Goal: Task Accomplishment & Management: Manage account settings

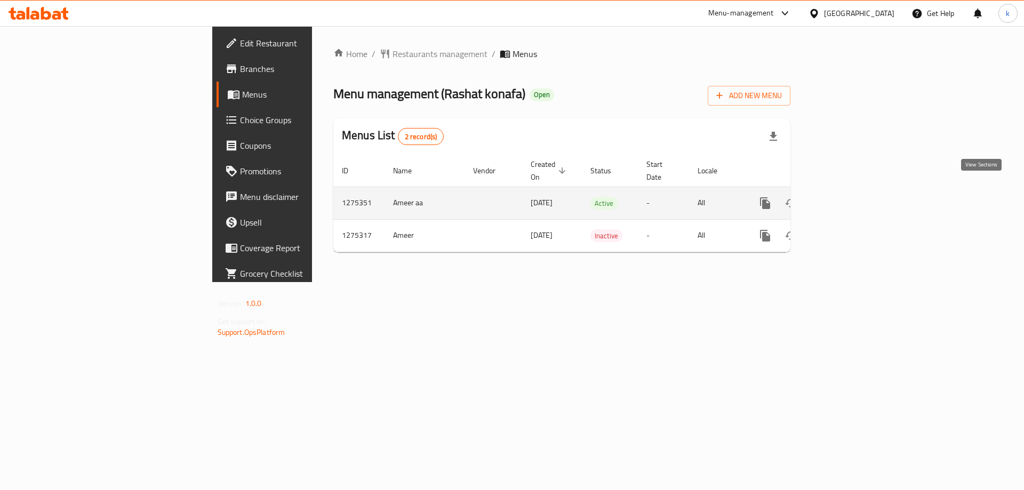
click at [855, 192] on link "enhanced table" at bounding box center [842, 203] width 26 height 26
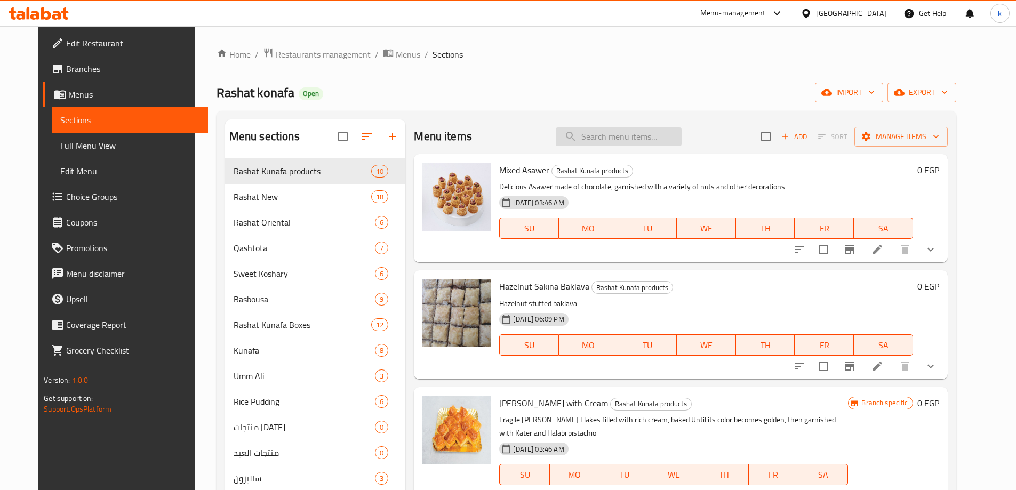
click at [608, 139] on input "search" at bounding box center [618, 136] width 126 height 19
paste input "Mango Kunafa"
type input "Mango Kunafa"
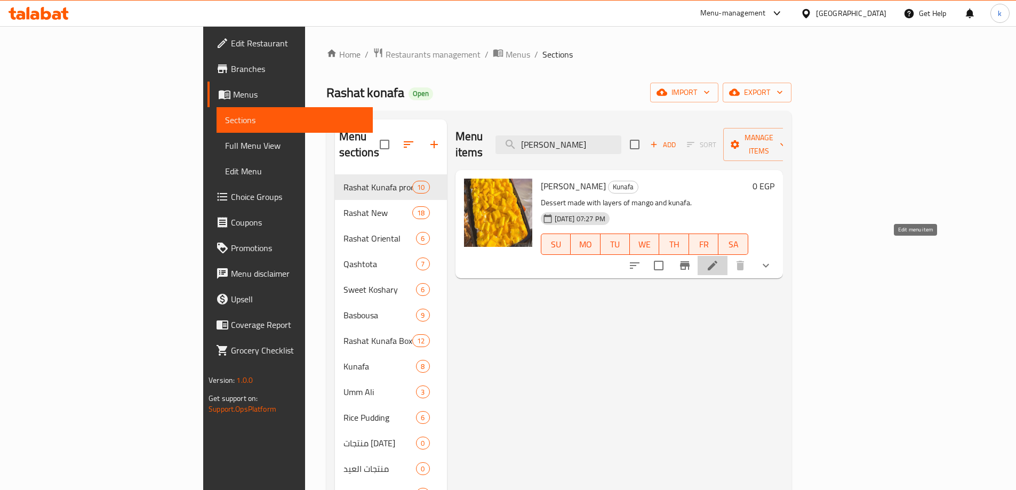
click at [717, 261] on icon at bounding box center [712, 266] width 10 height 10
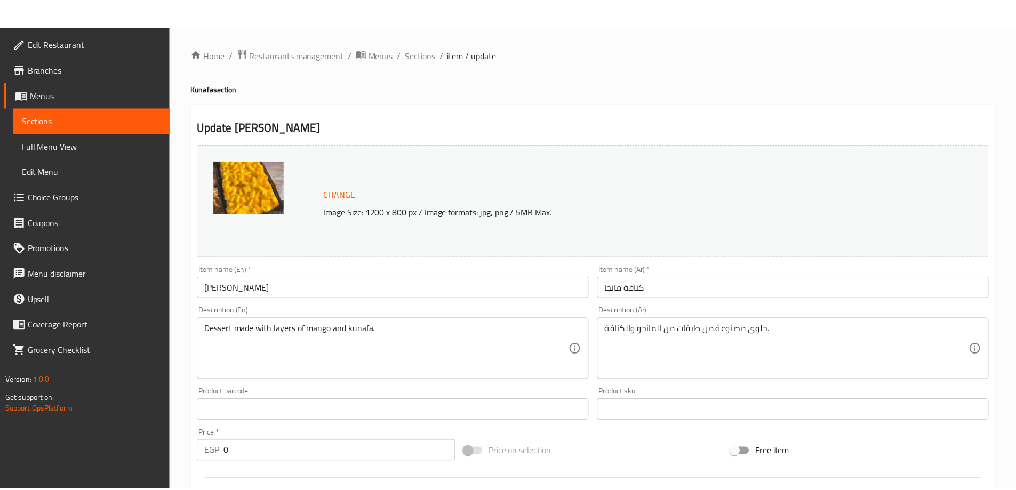
scroll to position [303, 0]
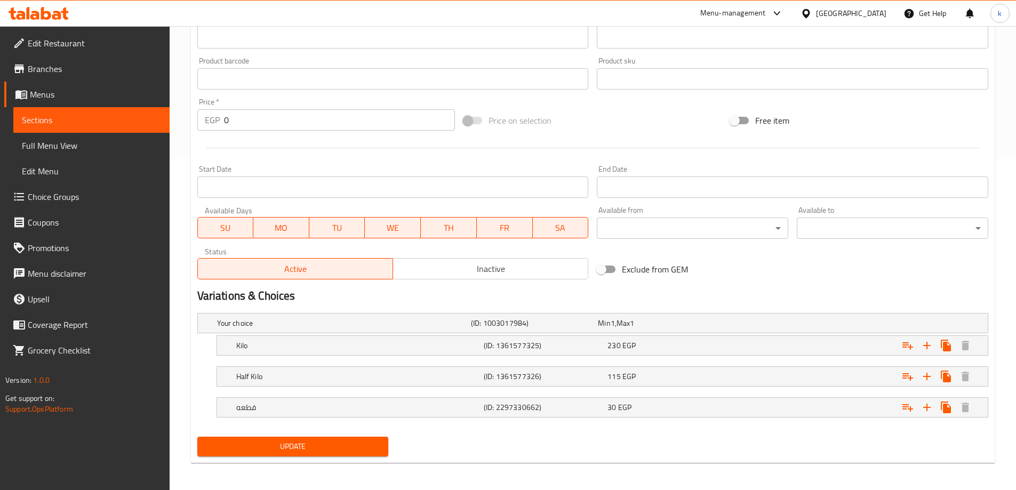
scroll to position [334, 0]
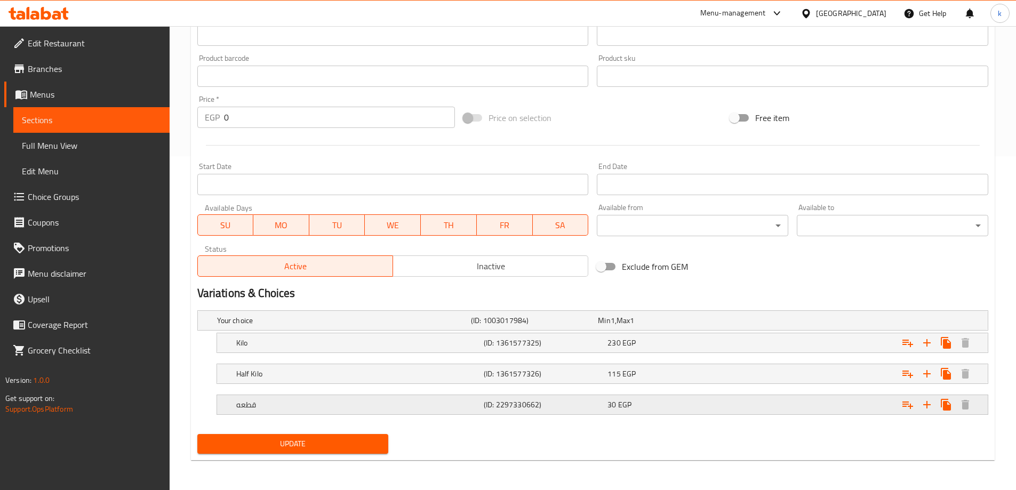
click at [565, 406] on h5 "(ID: 2297330662)" at bounding box center [543, 404] width 119 height 11
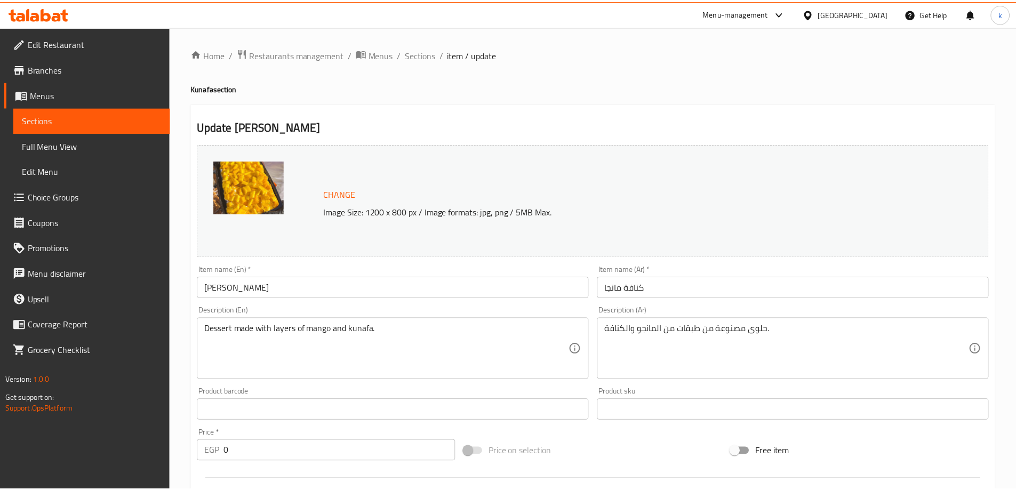
scroll to position [380, 0]
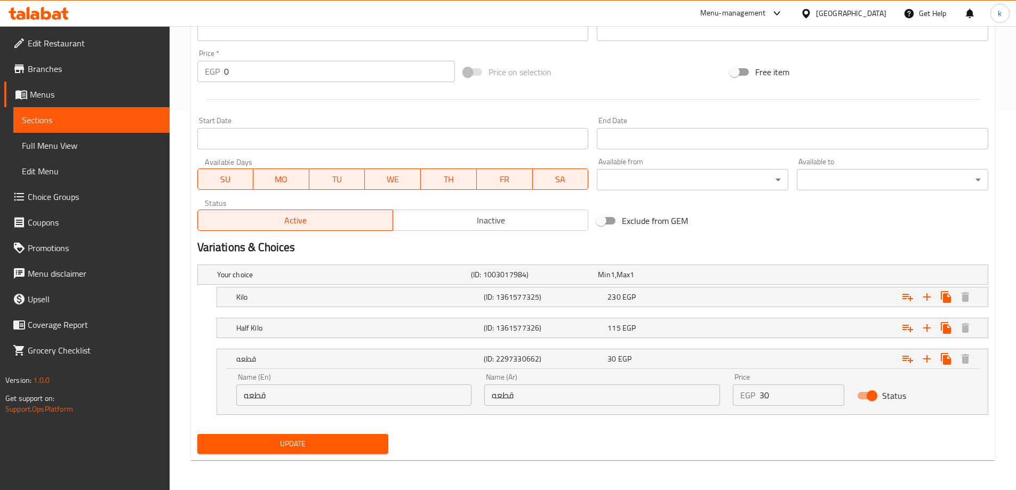
click at [253, 390] on input "قطعه" at bounding box center [354, 394] width 236 height 21
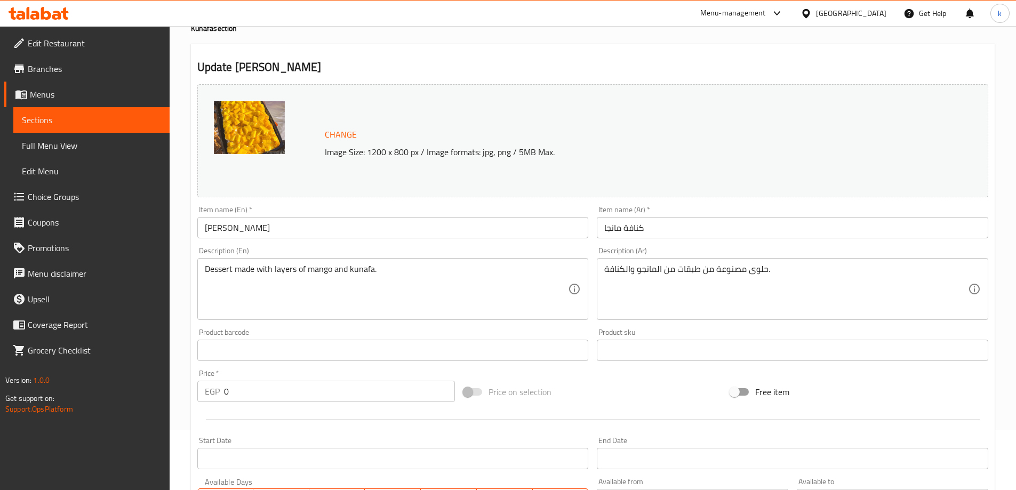
scroll to position [0, 0]
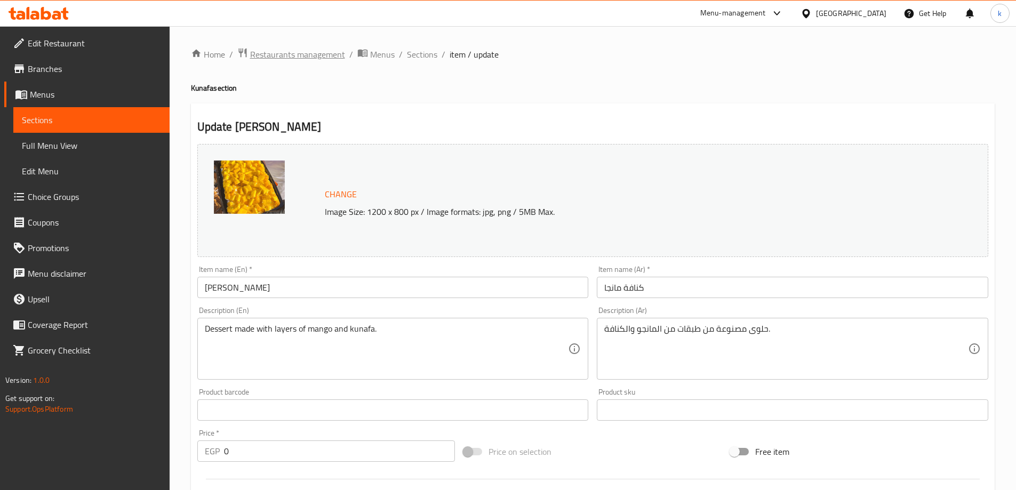
click at [330, 52] on span "Restaurants management" at bounding box center [297, 54] width 95 height 13
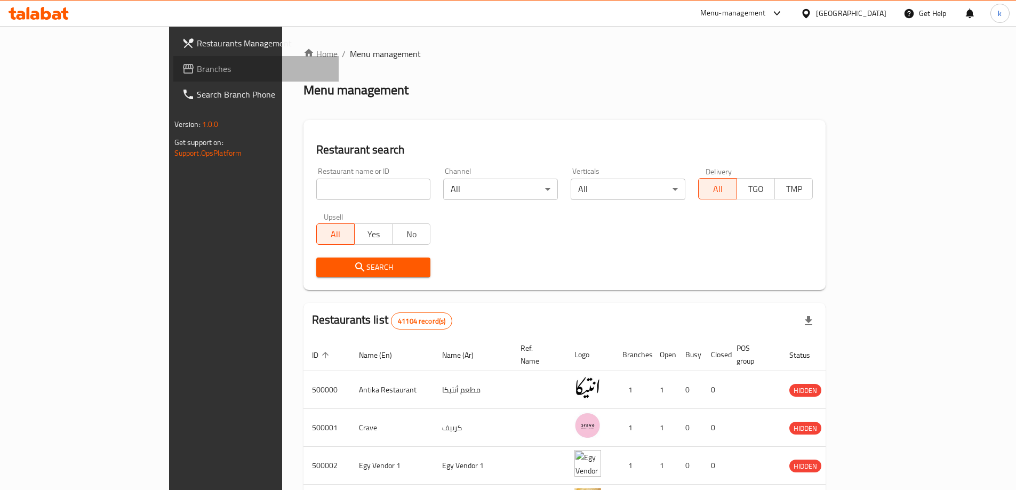
click at [197, 62] on span "Branches" at bounding box center [263, 68] width 133 height 13
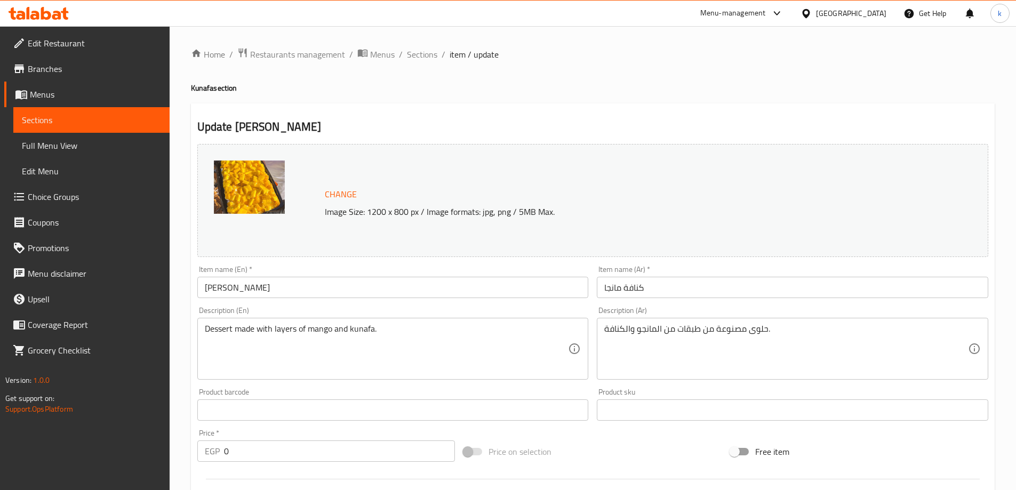
click at [876, 10] on div "Egypt" at bounding box center [851, 13] width 70 height 12
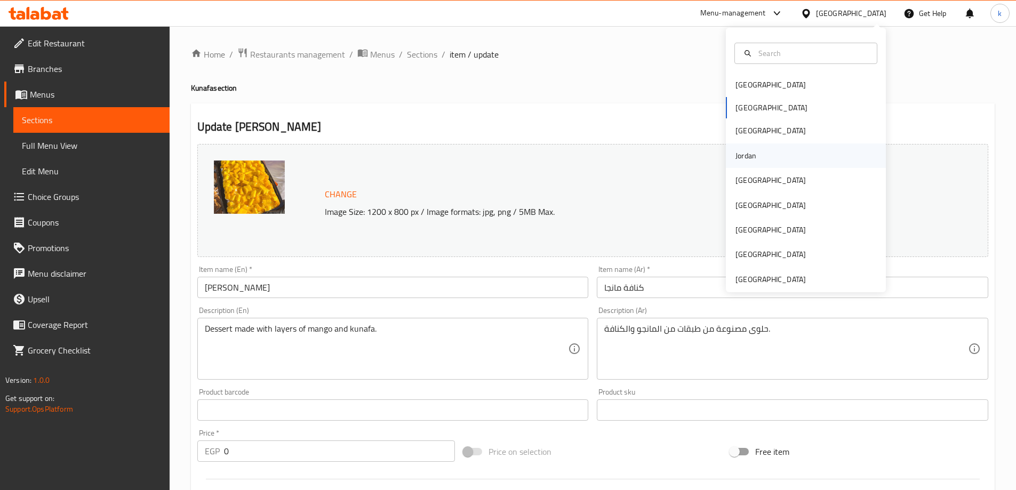
click at [755, 157] on div "Jordan" at bounding box center [746, 155] width 38 height 25
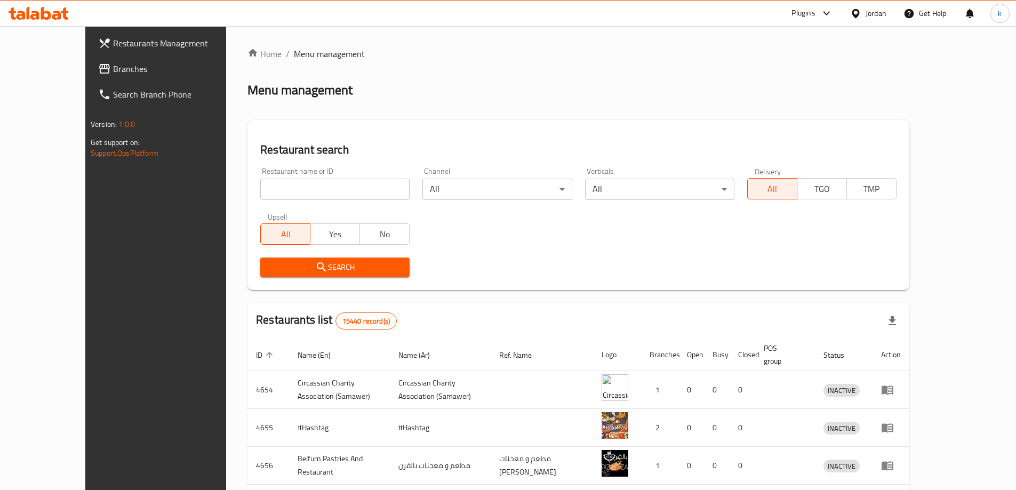
click at [113, 73] on span "Branches" at bounding box center [179, 68] width 133 height 13
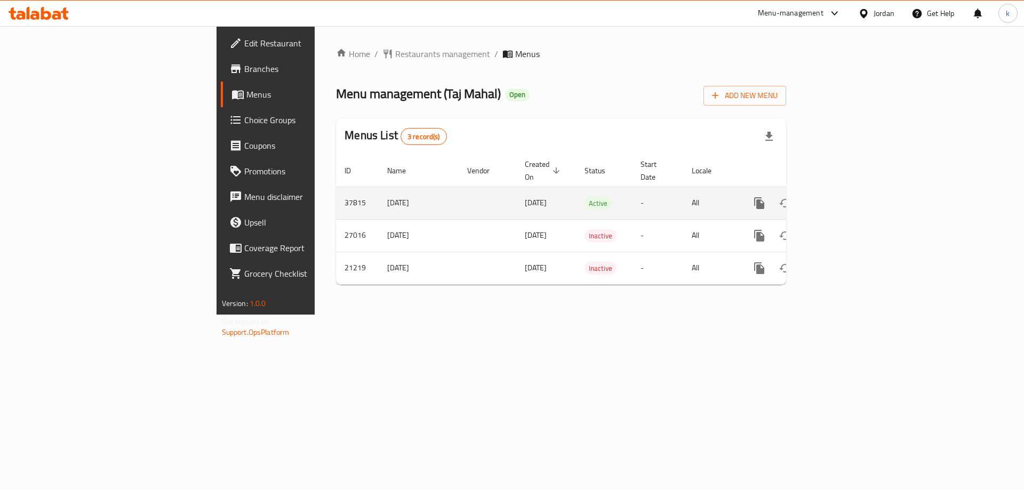
click at [842, 197] on icon "enhanced table" at bounding box center [835, 203] width 13 height 13
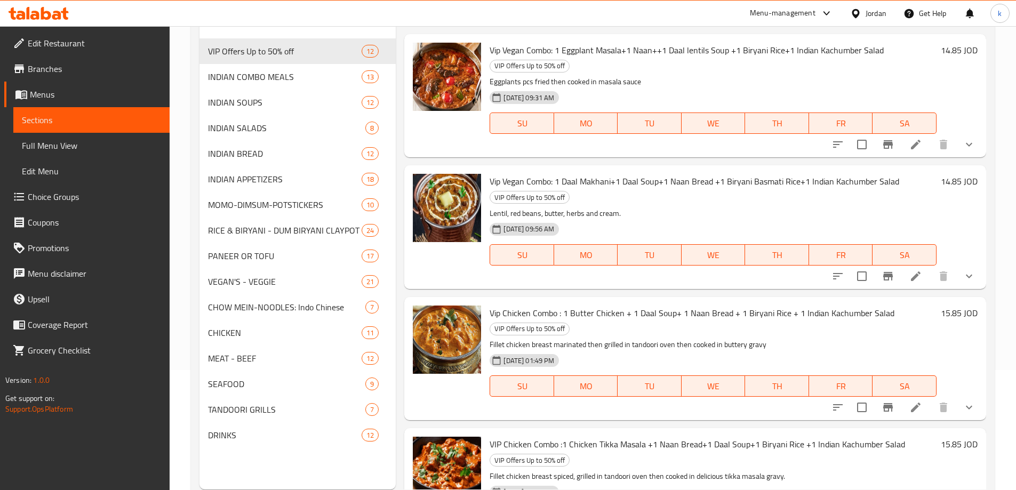
scroll to position [96, 0]
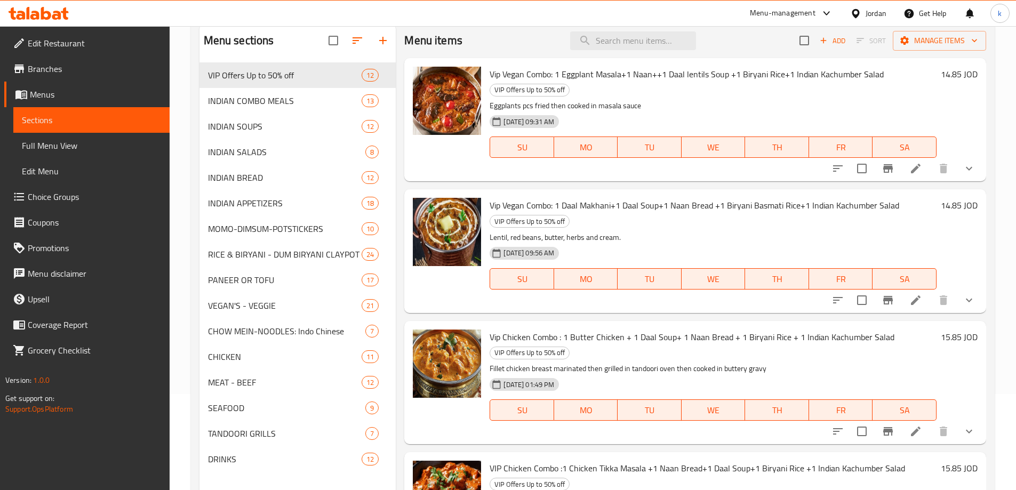
click at [64, 203] on span "Choice Groups" at bounding box center [94, 196] width 133 height 13
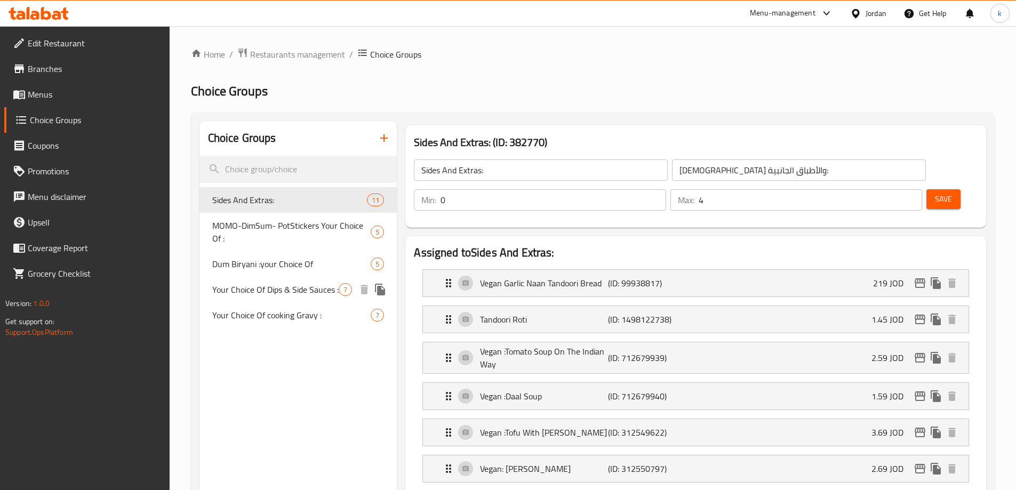
click at [305, 286] on span "Your Choice Of Dips & Side Sauces :" at bounding box center [275, 289] width 127 height 13
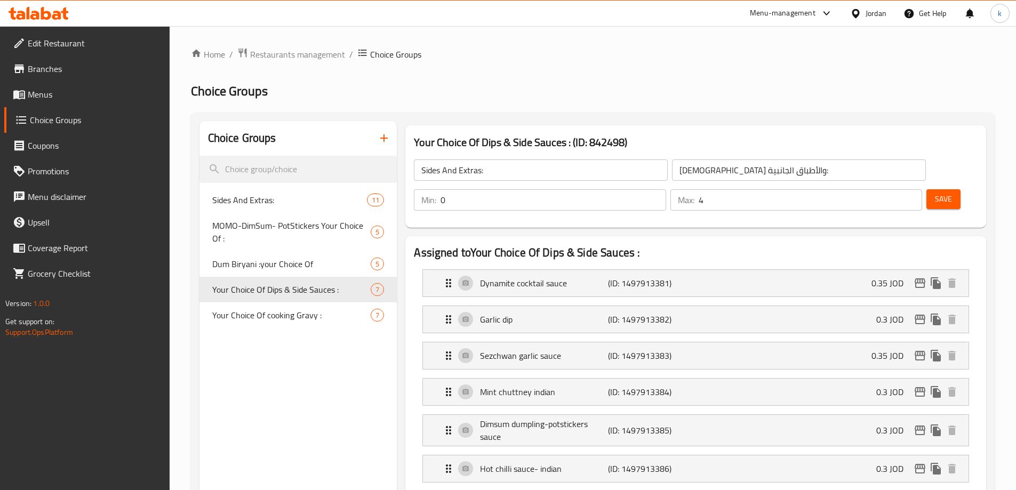
type input "Your Choice Of Dips & Side Sauces :"
type input "اختيارك من الصوصات الجانبية والديب :"
type input "6"
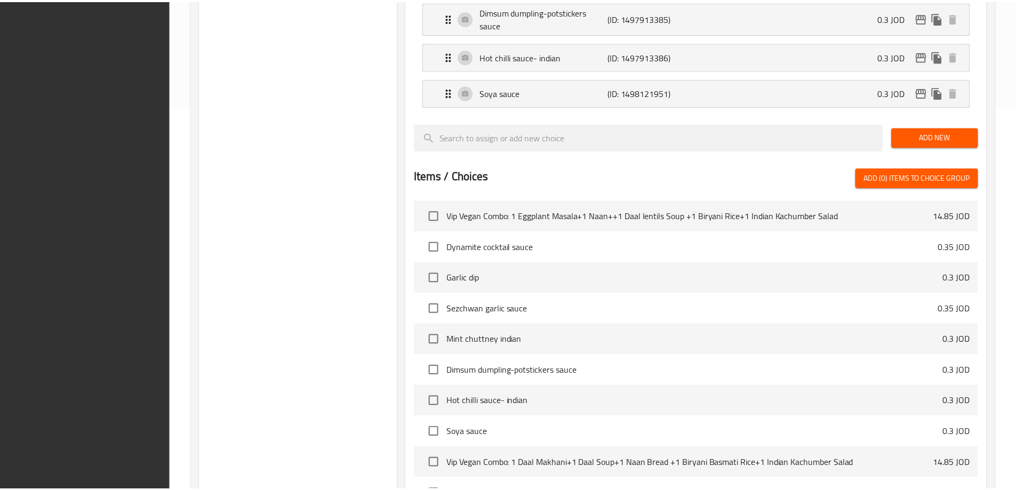
scroll to position [499, 0]
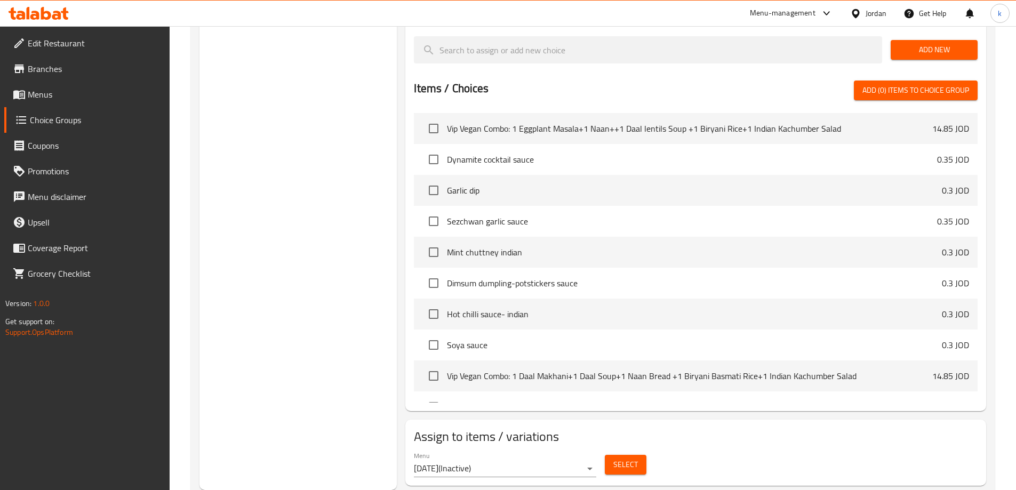
click at [351, 311] on div "Choice Groups Sides And Extras: 11 MOMO-DimSum- PotStickers Your Choice Of : 5 …" at bounding box center [298, 56] width 198 height 868
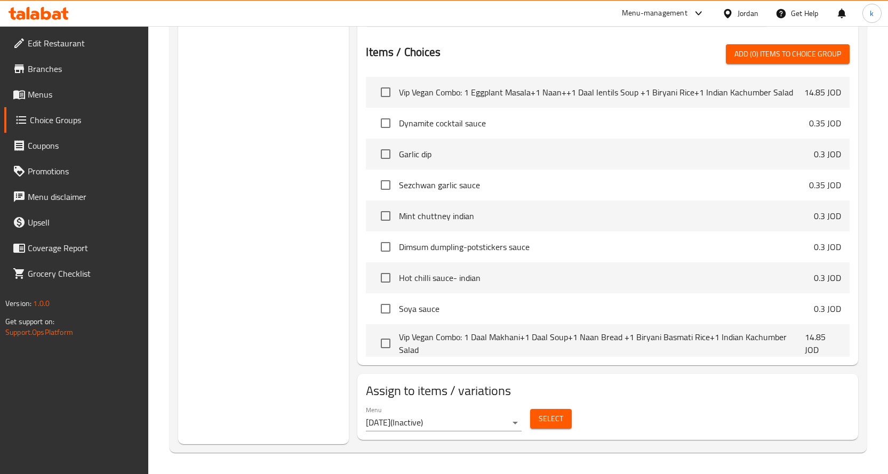
scroll to position [367, 0]
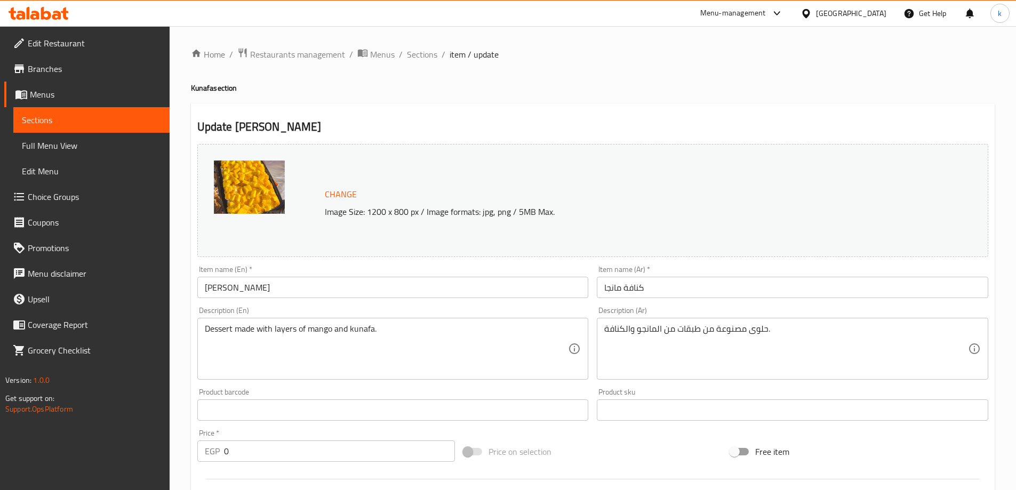
click at [816, 12] on div at bounding box center [807, 13] width 15 height 12
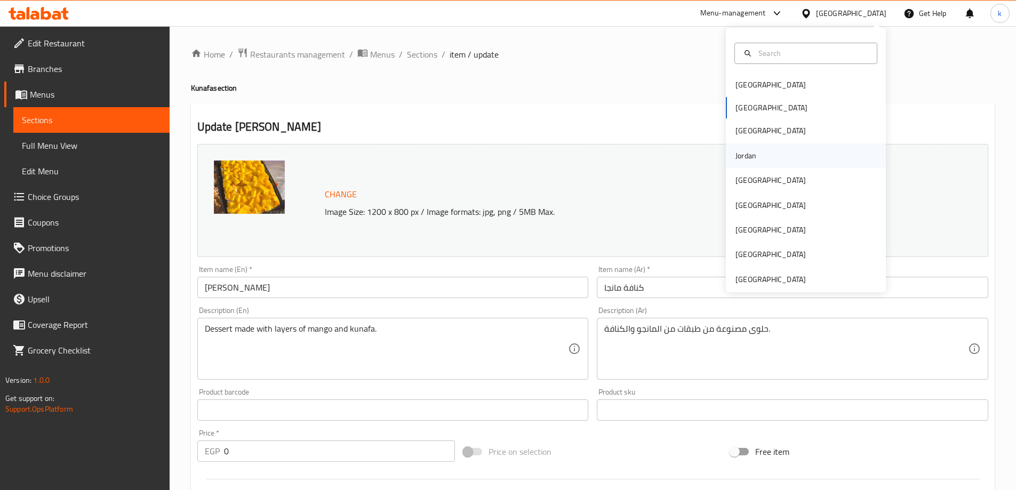
click at [756, 159] on div "Jordan" at bounding box center [746, 155] width 38 height 25
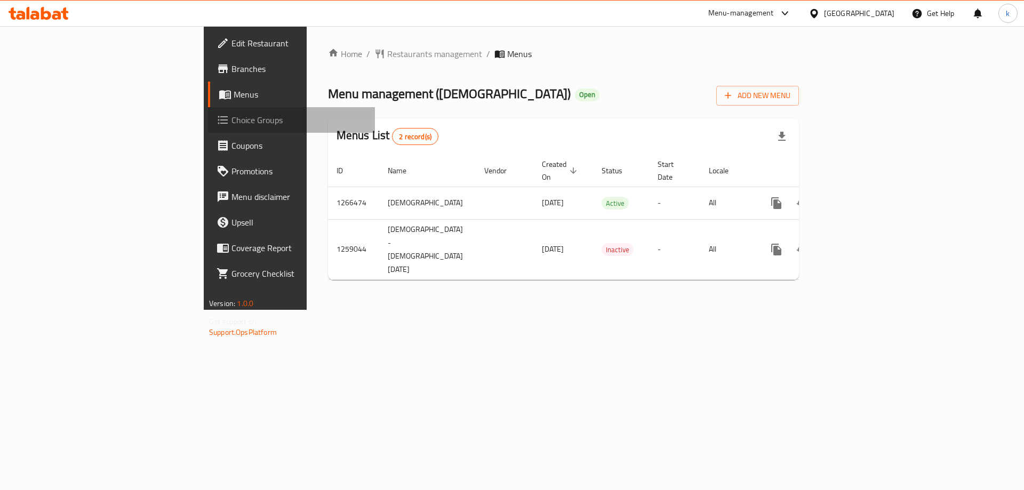
click at [208, 128] on link "Choice Groups" at bounding box center [291, 120] width 167 height 26
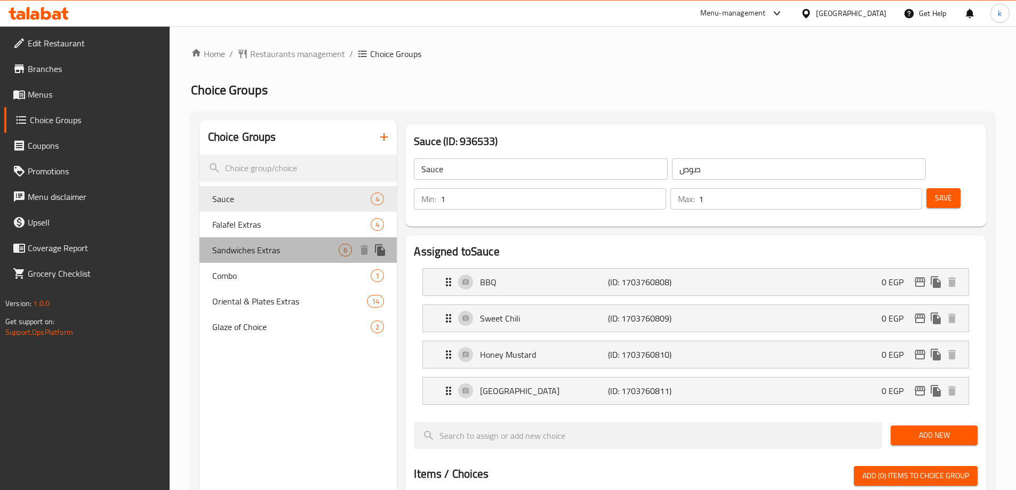
click at [279, 248] on span "Sandwiches Extras" at bounding box center [275, 250] width 127 height 13
type input "Sandwiches Extras"
type input "أضافات سندوتشات"
type input "0"
type input "3"
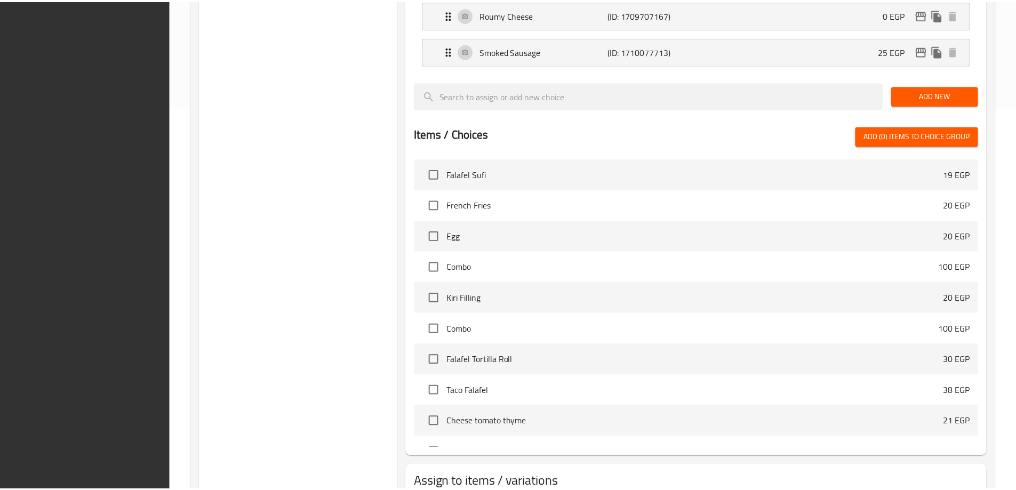
scroll to position [458, 0]
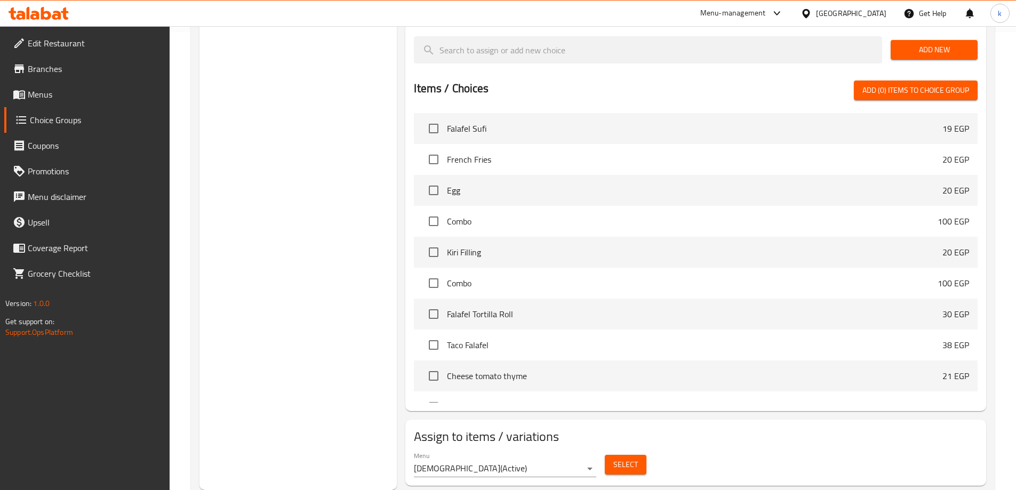
click at [767, 447] on div "Menu SUFI ( Active ) Select" at bounding box center [695, 464] width 572 height 34
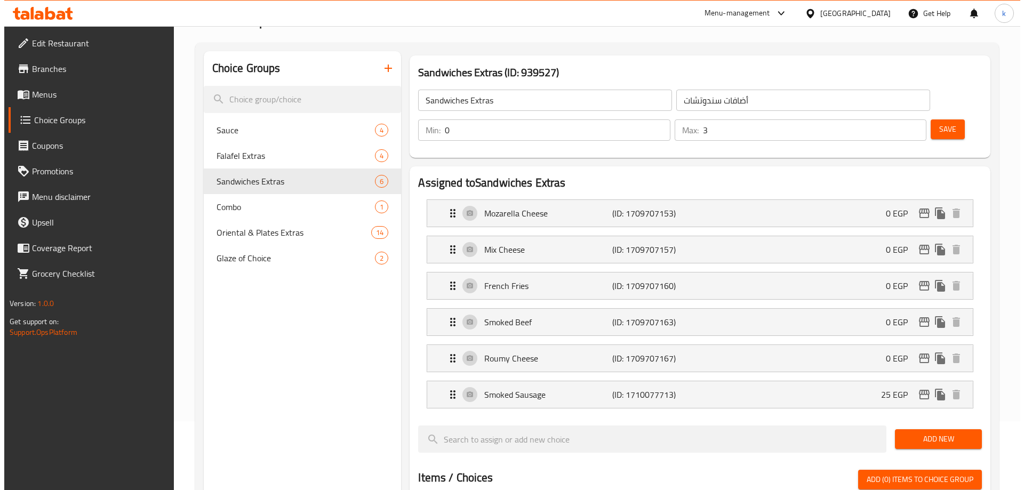
scroll to position [0, 0]
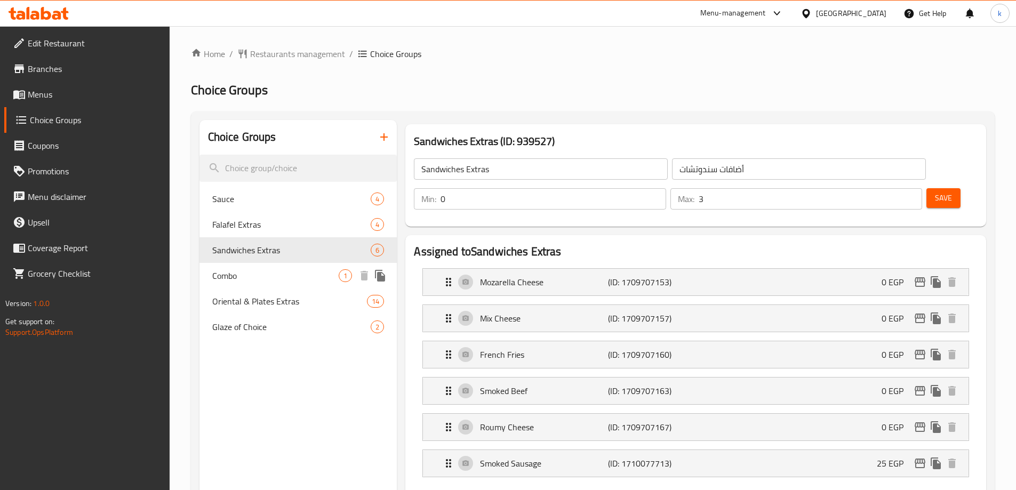
click at [248, 269] on span "Combo" at bounding box center [275, 275] width 127 height 13
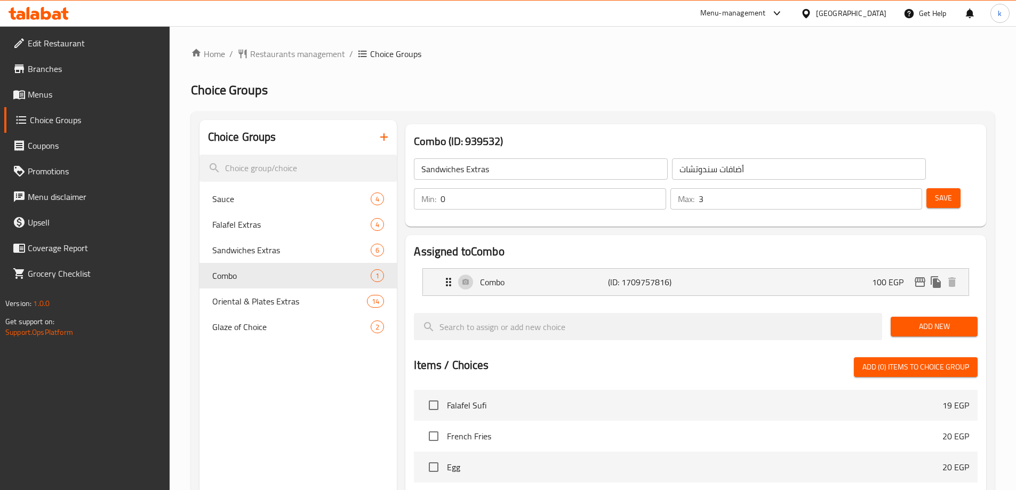
type input "Combo"
type input "كومبو"
type input "1"
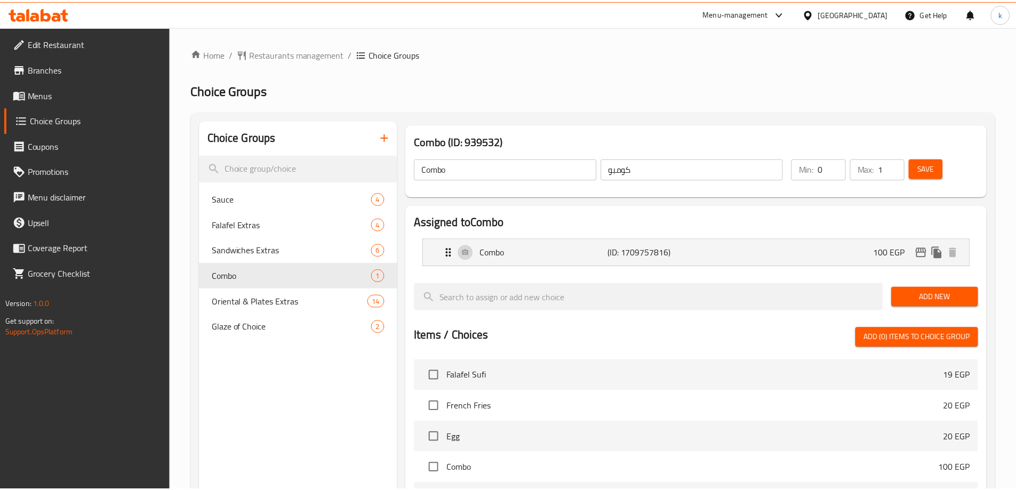
scroll to position [277, 0]
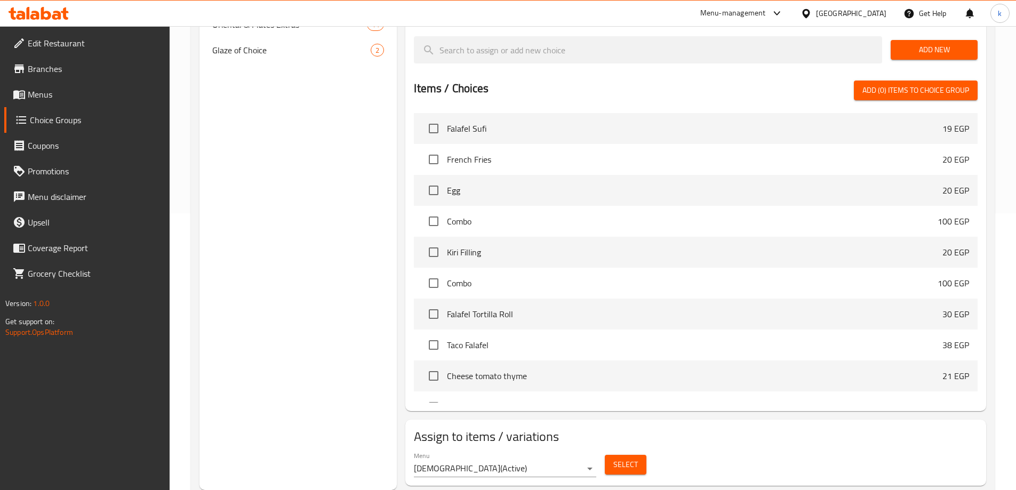
click at [757, 428] on h2 "Assign to items / variations" at bounding box center [695, 436] width 563 height 17
